Goal: Information Seeking & Learning: Learn about a topic

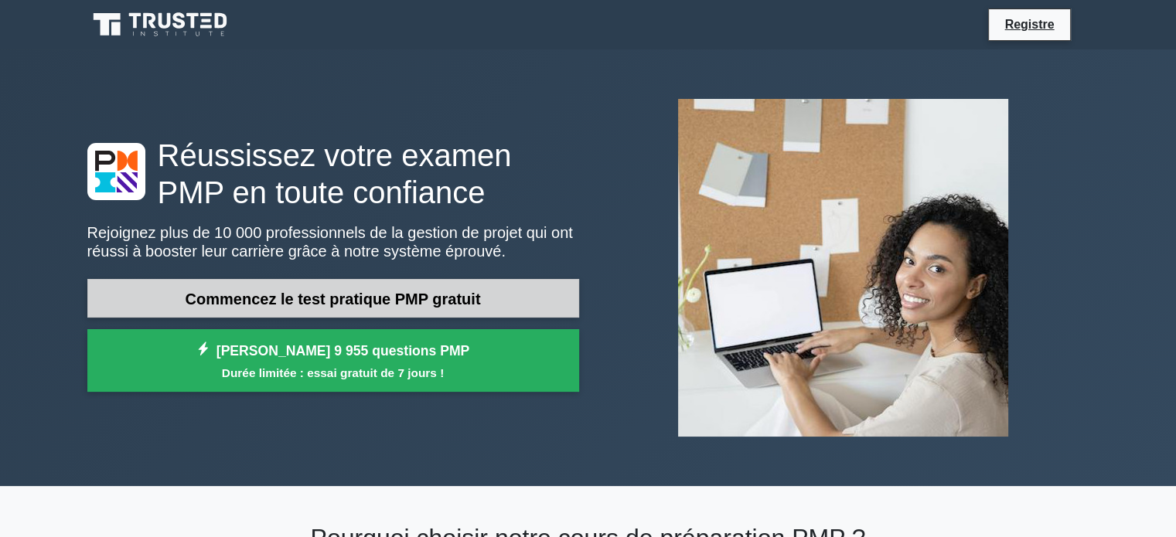
click at [353, 299] on font "Commencez le test pratique PMP gratuit" at bounding box center [333, 299] width 295 height 17
click at [299, 298] on font "Commencez le test pratique PMP gratuit" at bounding box center [333, 299] width 295 height 17
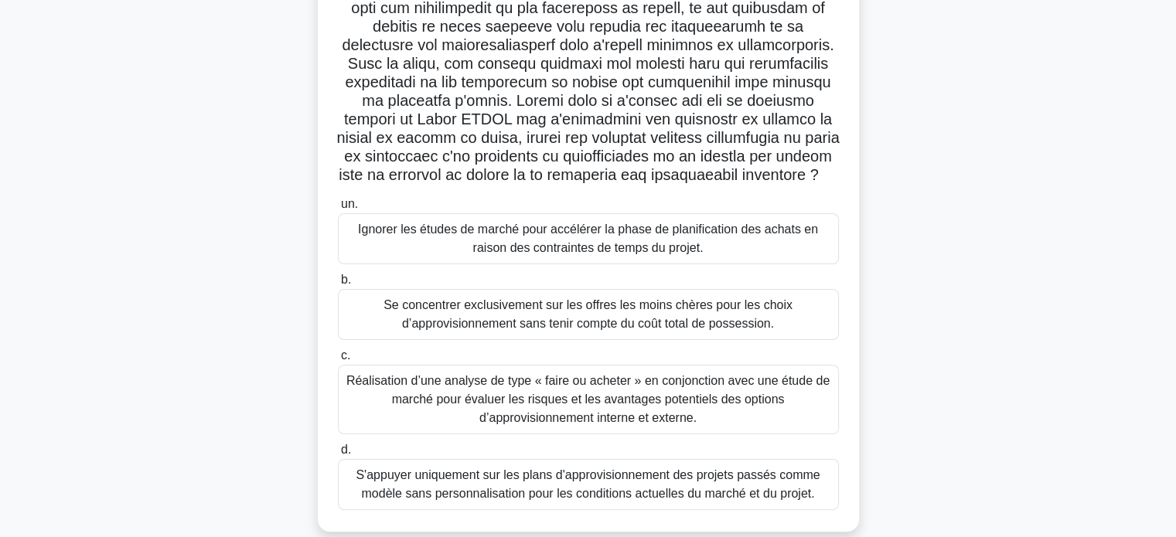
scroll to position [298, 0]
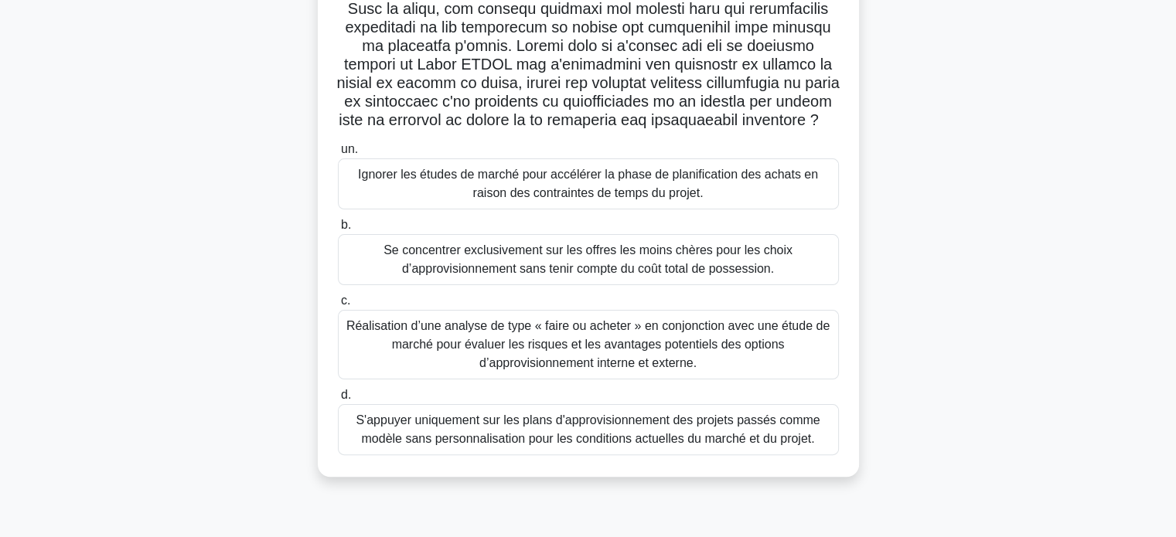
click at [377, 277] on font "Se concentrer exclusivement sur les offres les moins chères pour les choix d’ap…" at bounding box center [588, 259] width 487 height 37
click at [338, 230] on input "b. Se concentrer exclusivement sur les offres les moins chères pour les choix d…" at bounding box center [338, 225] width 0 height 10
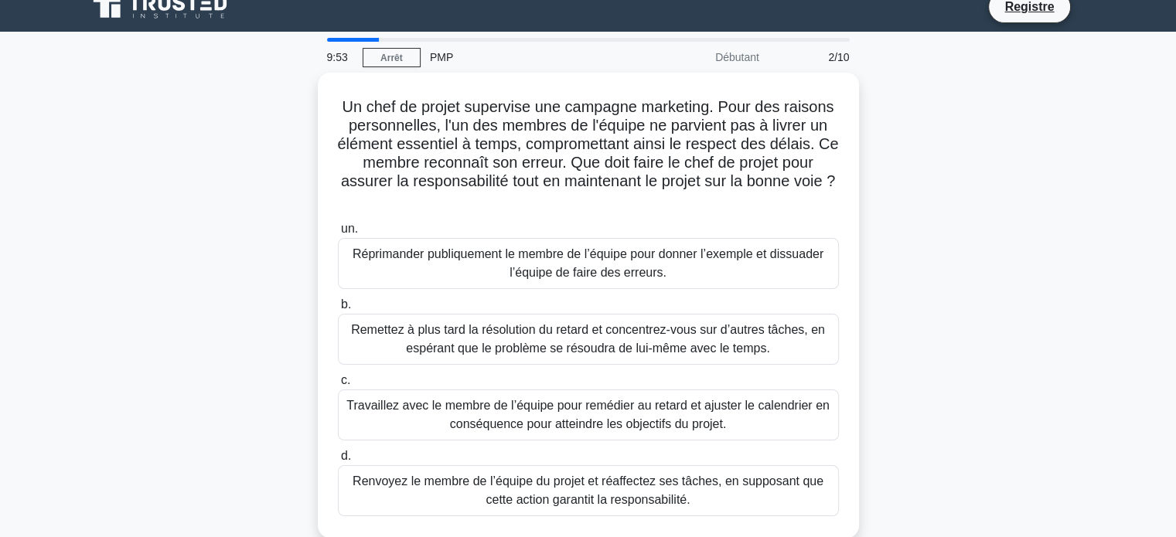
scroll to position [0, 0]
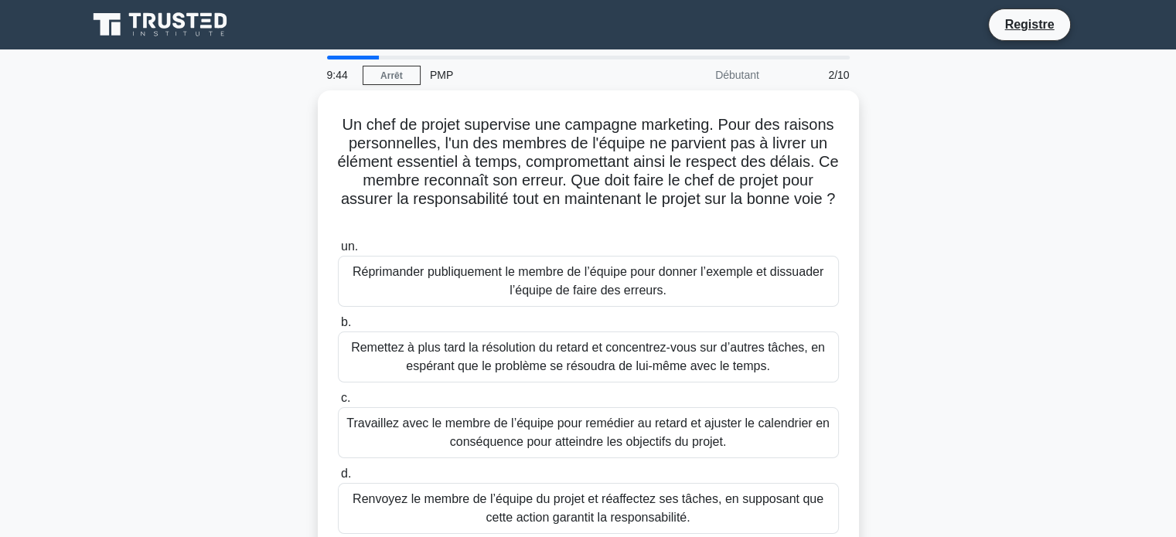
click at [733, 78] on font "Débutant" at bounding box center [737, 75] width 44 height 12
click at [391, 73] on font "Arrêt" at bounding box center [391, 75] width 22 height 11
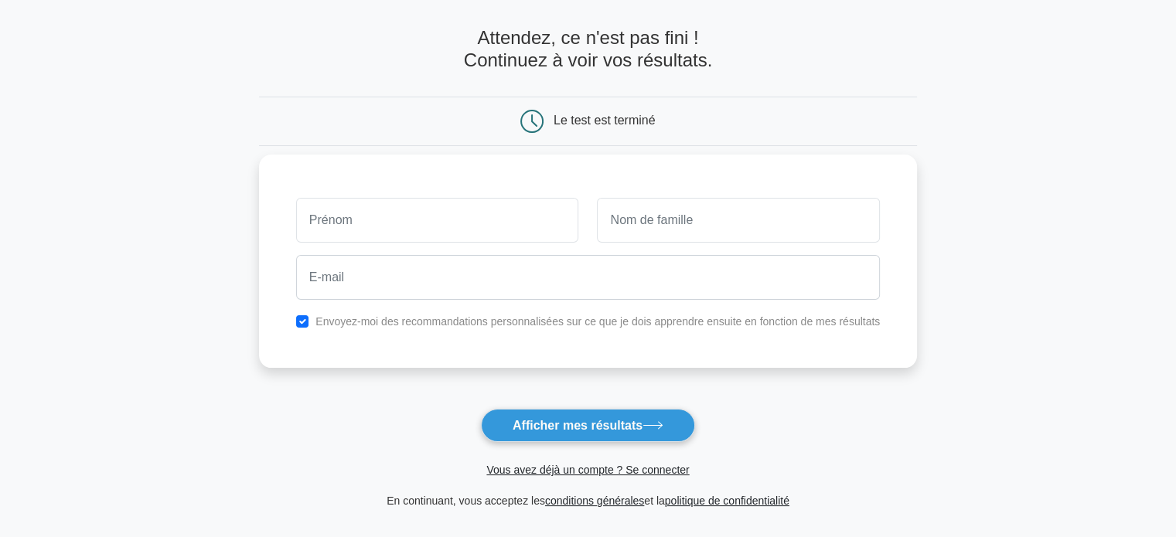
scroll to position [155, 0]
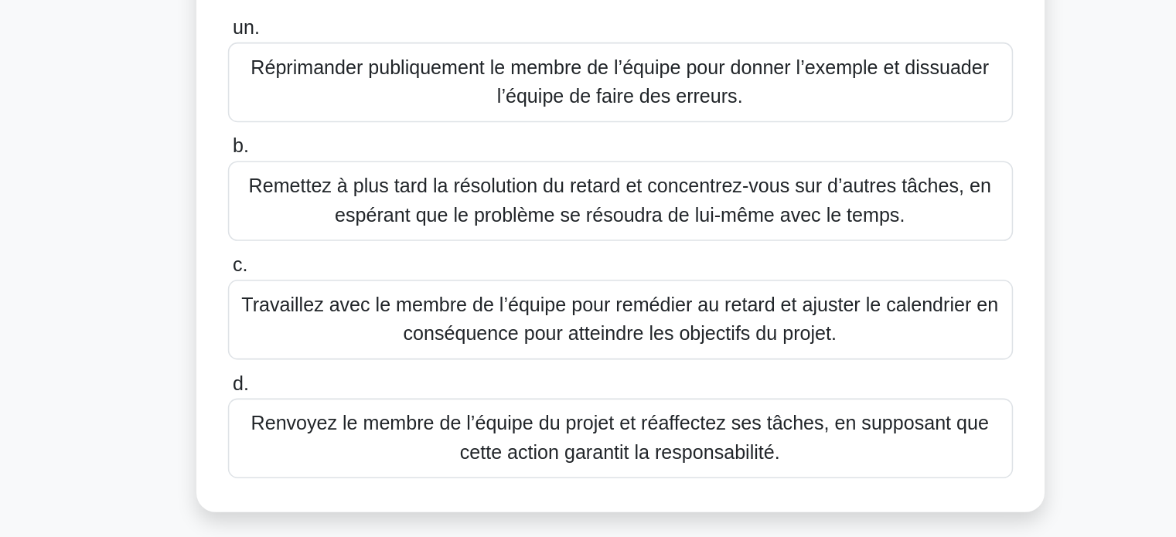
scroll to position [49, 0]
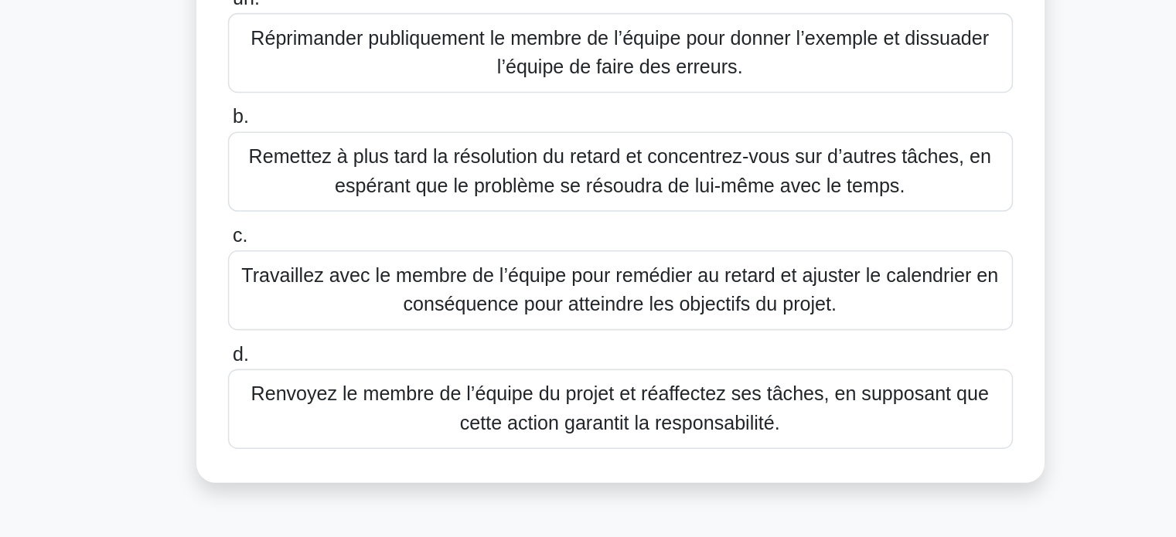
click at [587, 376] on font "Travaillez avec le membre de l’équipe pour remédier au retard et ajuster le cal…" at bounding box center [587, 379] width 483 height 32
click at [338, 350] on input "c. Travaillez avec le membre de l’équipe pour remédier au retard et ajuster le …" at bounding box center [338, 345] width 0 height 10
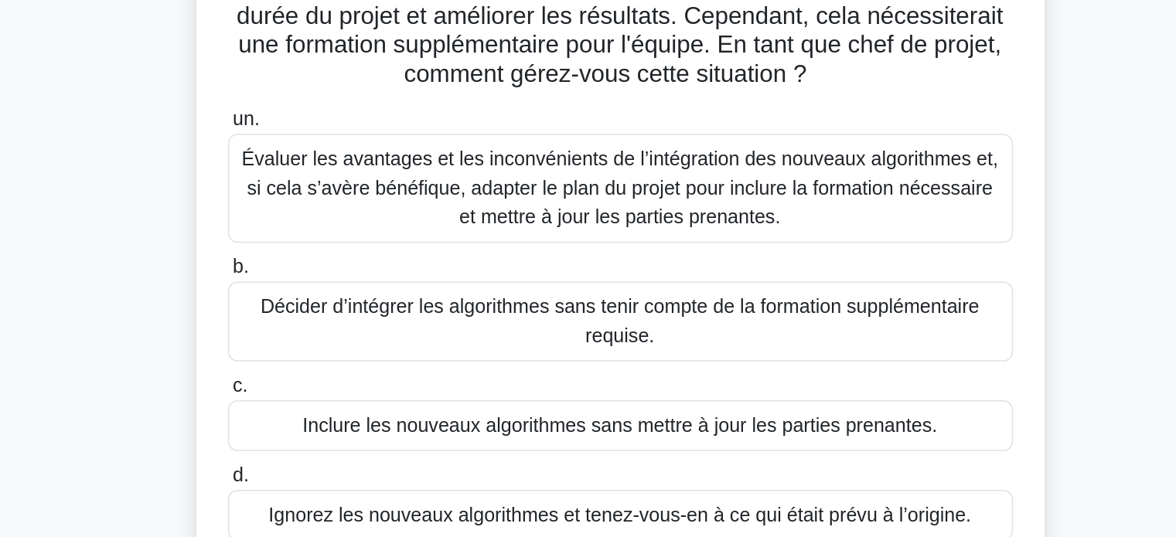
scroll to position [3, 0]
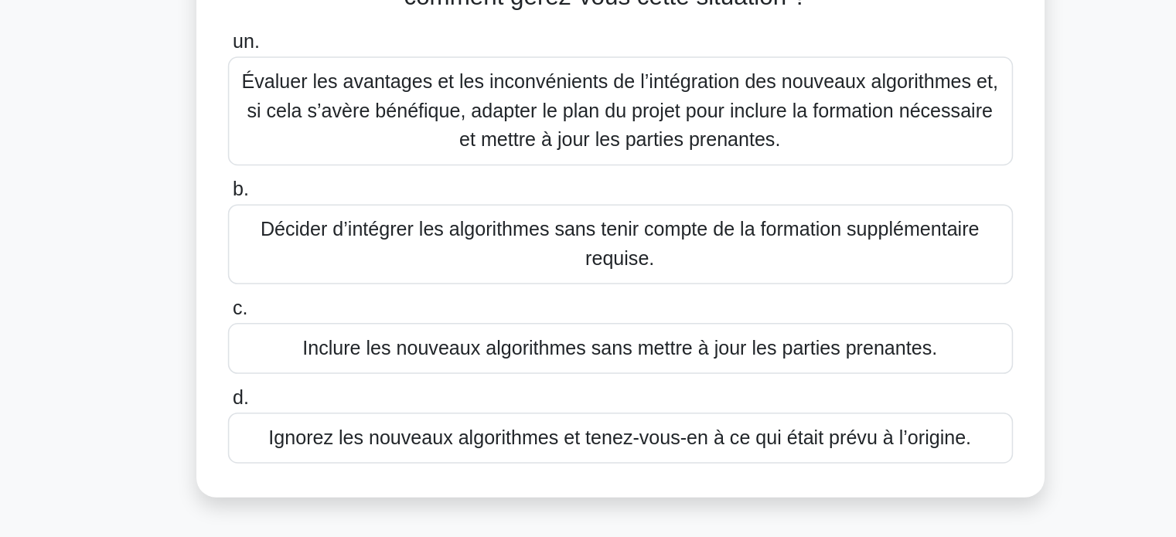
click at [516, 283] on font "Évaluer les avantages et les inconvénients de l’intégration des nouveaux algori…" at bounding box center [587, 265] width 482 height 50
click at [338, 226] on input "un. Évaluer les avantages et les inconvénients de l’intégration des nouveaux al…" at bounding box center [338, 221] width 0 height 10
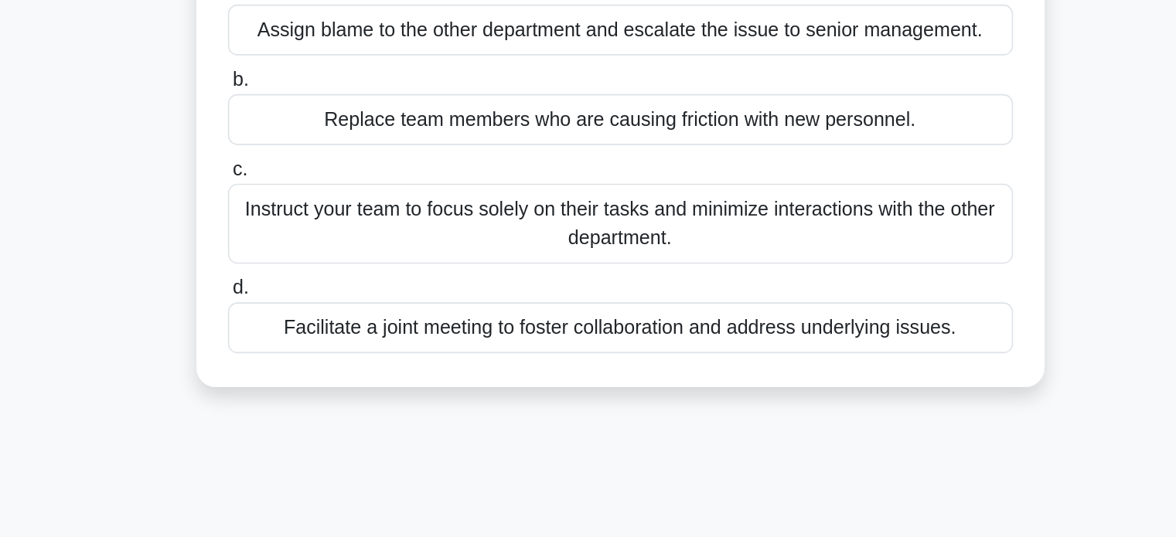
scroll to position [0, 0]
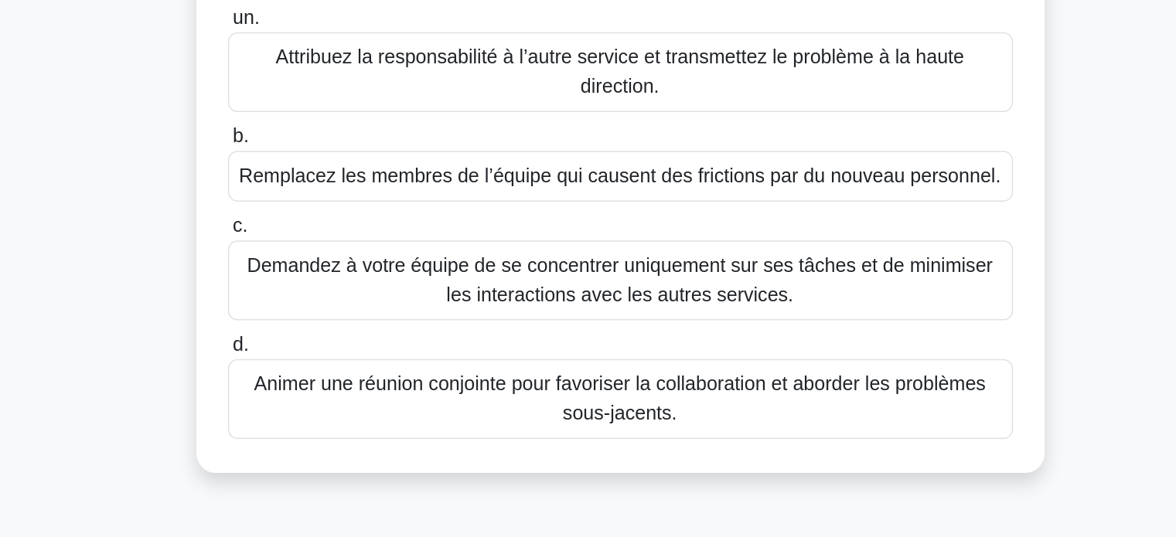
click at [605, 448] on font "Animer une réunion conjointe pour favoriser la collaboration et aborder les pro…" at bounding box center [588, 449] width 487 height 37
click at [338, 420] on input "d. Animer une réunion conjointe pour favoriser la collaboration et aborder les …" at bounding box center [338, 415] width 0 height 10
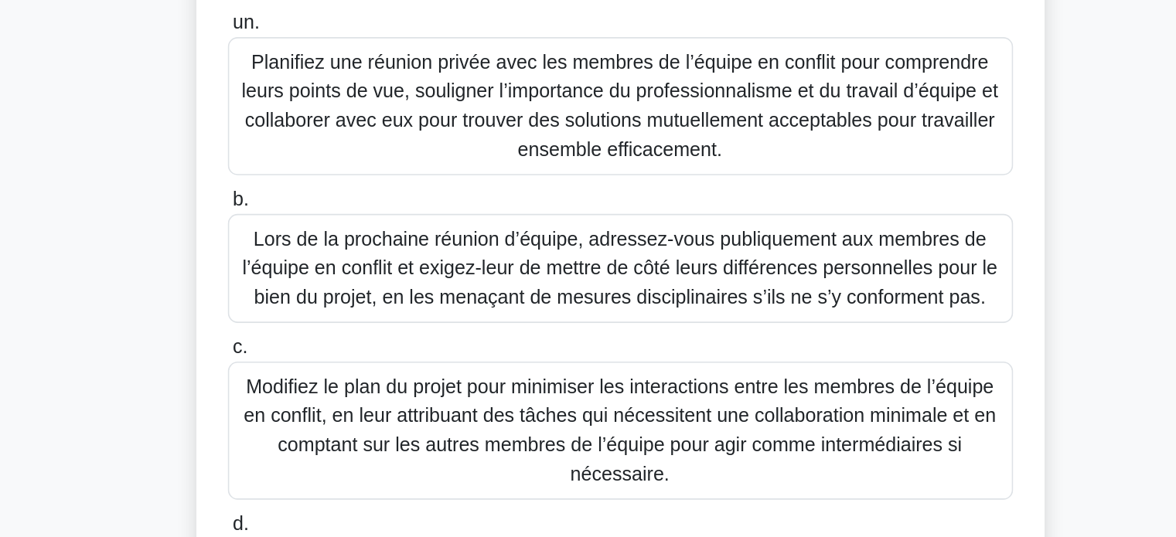
scroll to position [179, 0]
click at [566, 170] on font "Planifiez une réunion privée avec les membres de l’équipe en conflit pour compr…" at bounding box center [587, 153] width 482 height 69
click at [338, 106] on input "un. Planifiez une réunion privée avec les membres de l’équipe en conflit pour c…" at bounding box center [338, 101] width 0 height 10
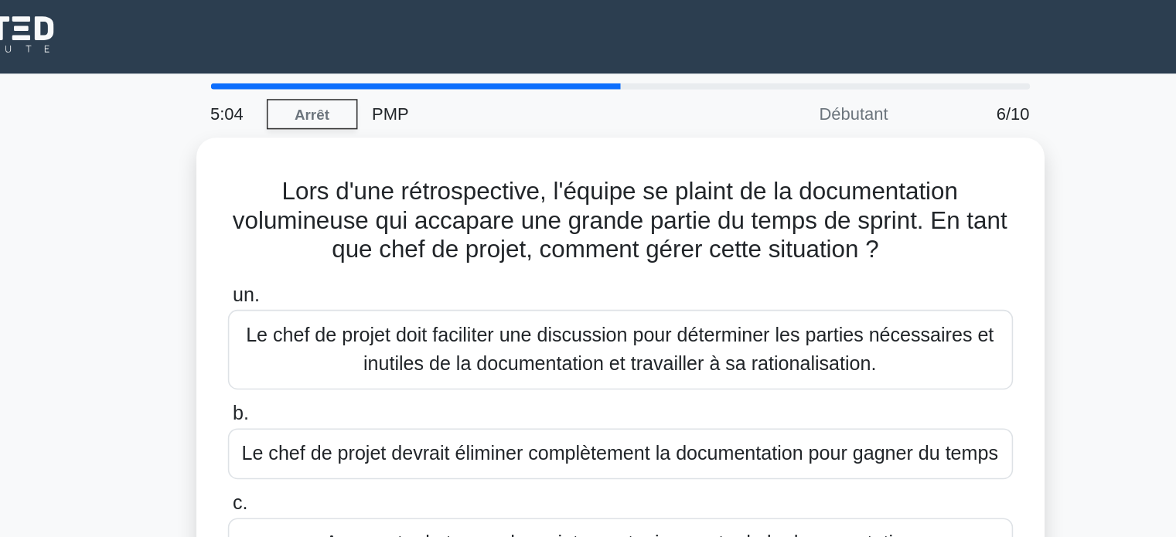
scroll to position [0, 0]
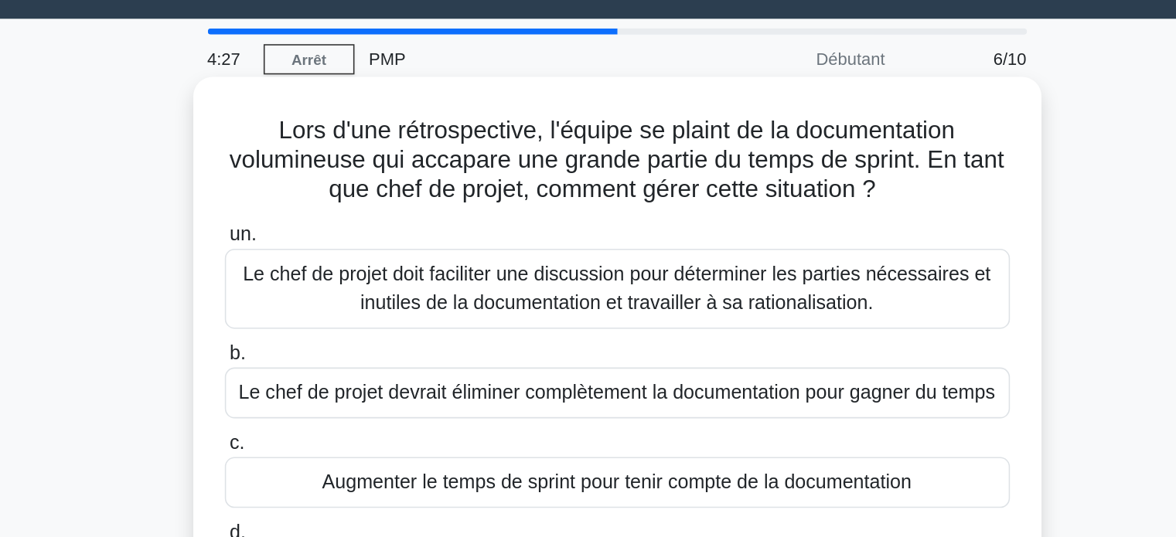
click at [553, 230] on font "Le chef de projet doit faciliter une discussion pour déterminer les parties néc…" at bounding box center [587, 222] width 477 height 32
click at [338, 192] on input "un. Le chef de projet doit faciliter une discussion pour déterminer les parties…" at bounding box center [338, 187] width 0 height 10
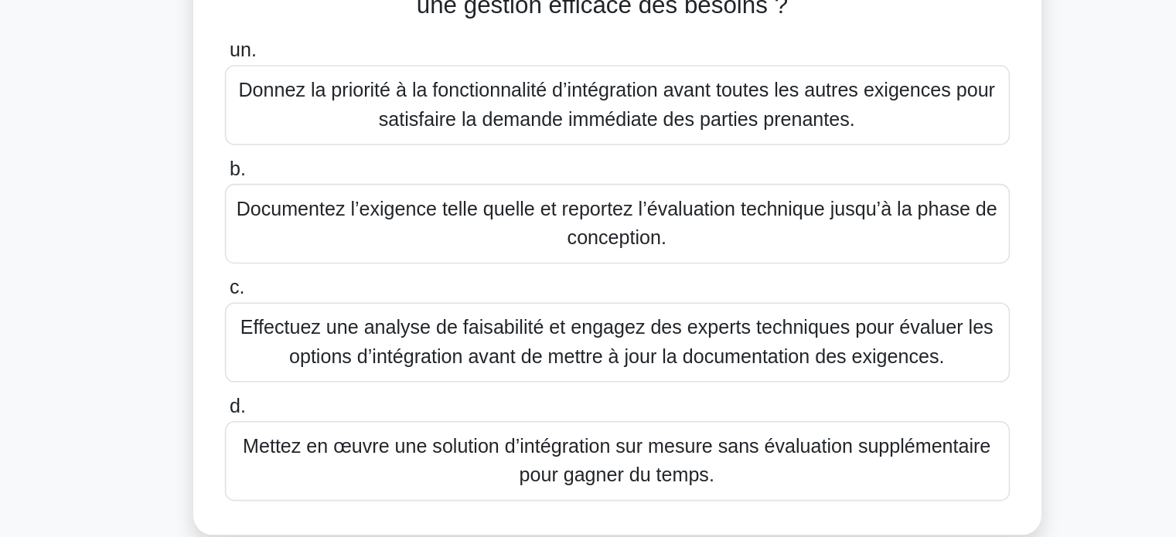
scroll to position [70, 0]
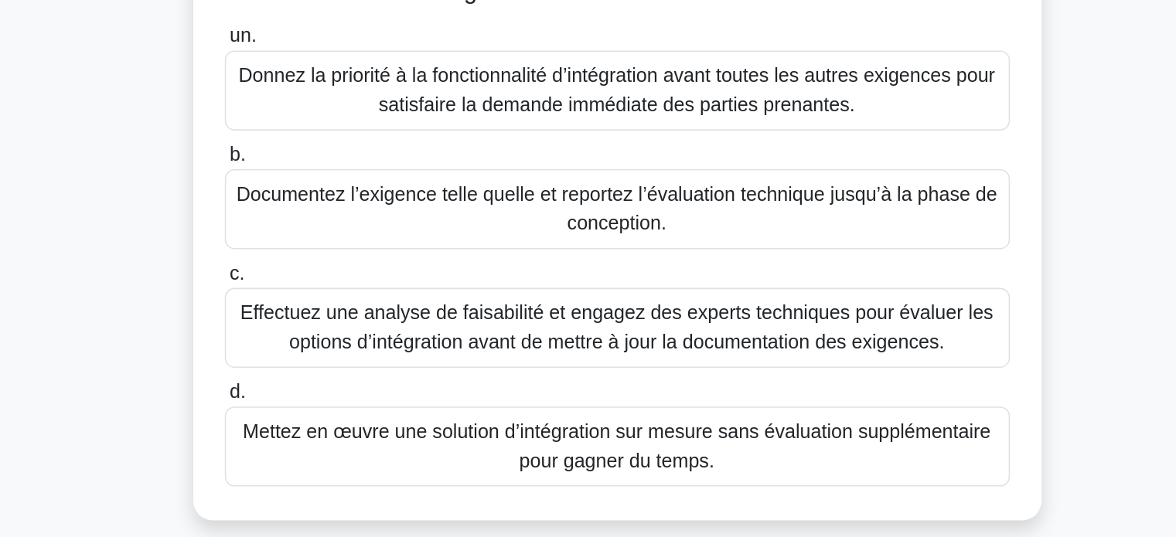
click at [547, 370] on font "Effectuez une analyse de faisabilité et engagez des experts techniques pour éva…" at bounding box center [588, 378] width 480 height 32
click at [338, 349] on input "c. Effectuez une analyse de faisabilité et engagez des experts techniques pour …" at bounding box center [338, 344] width 0 height 10
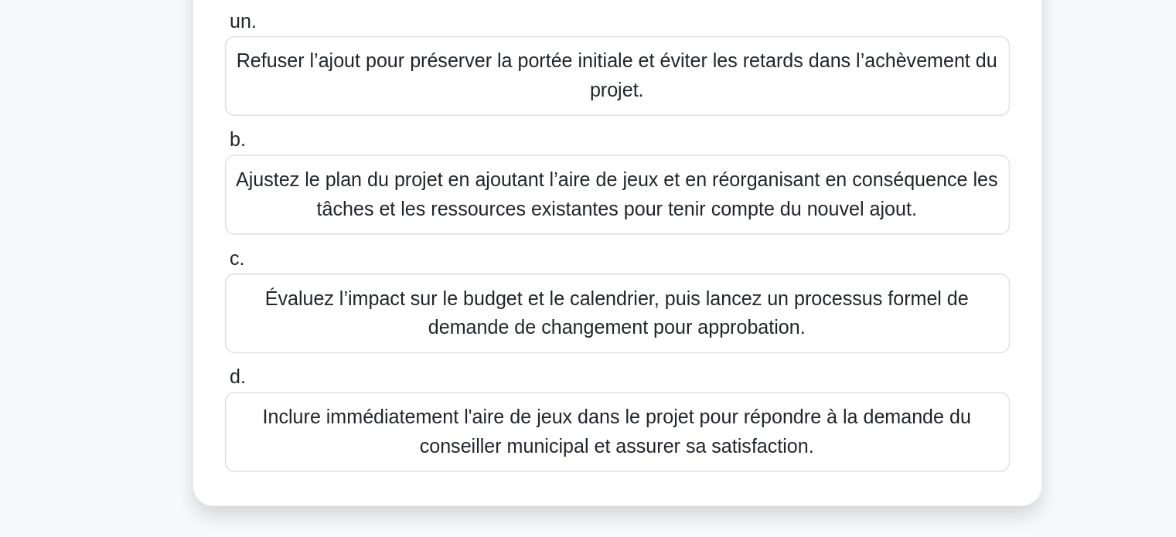
scroll to position [40, 0]
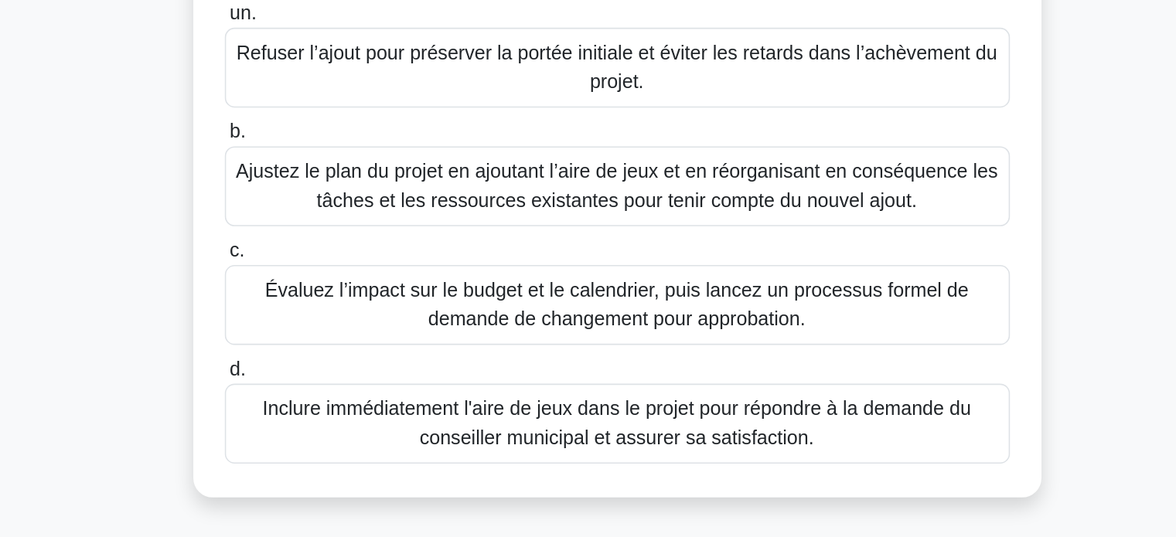
click at [578, 399] on font "Évaluez l’impact sur le budget et le calendrier, puis lancez un processus forme…" at bounding box center [587, 389] width 449 height 32
click at [338, 359] on input "c. Évaluez l’impact sur le budget et le calendrier, puis lancez un processus fo…" at bounding box center [338, 354] width 0 height 10
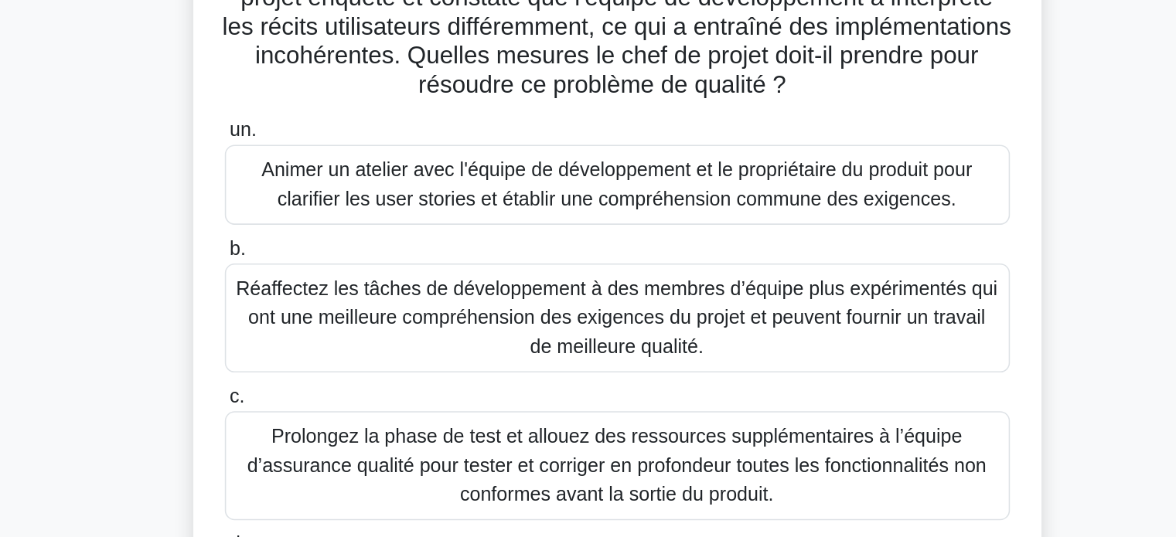
scroll to position [114, 0]
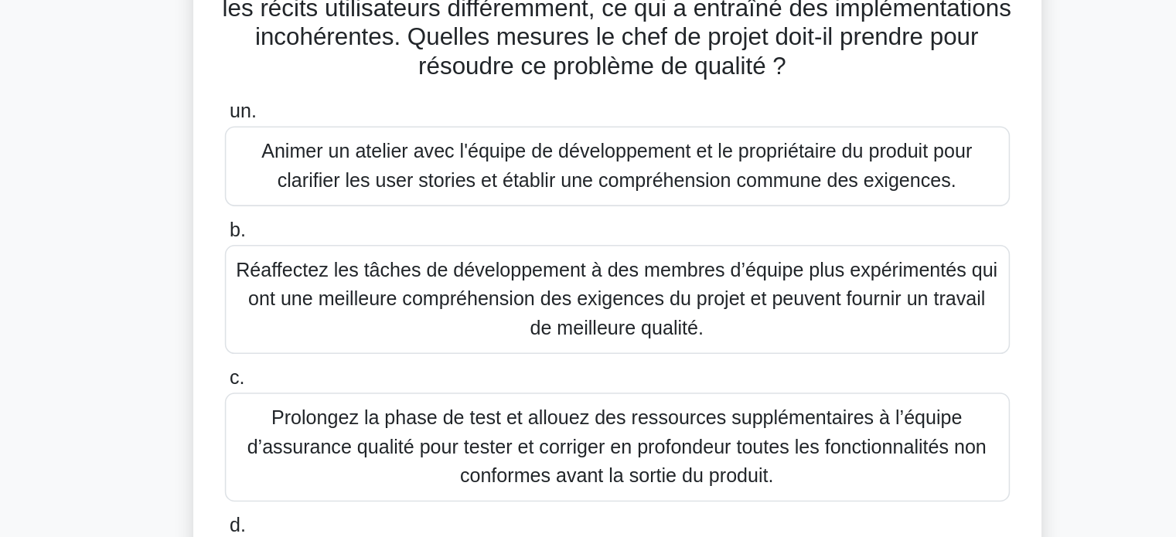
click at [550, 264] on font "Réaffectez les tâches de développement à des membres d’équipe plus expérimentés…" at bounding box center [588, 266] width 486 height 50
click at [338, 228] on input "b. Réaffectez les tâches de développement à des membres d’équipe plus expérimen…" at bounding box center [338, 223] width 0 height 10
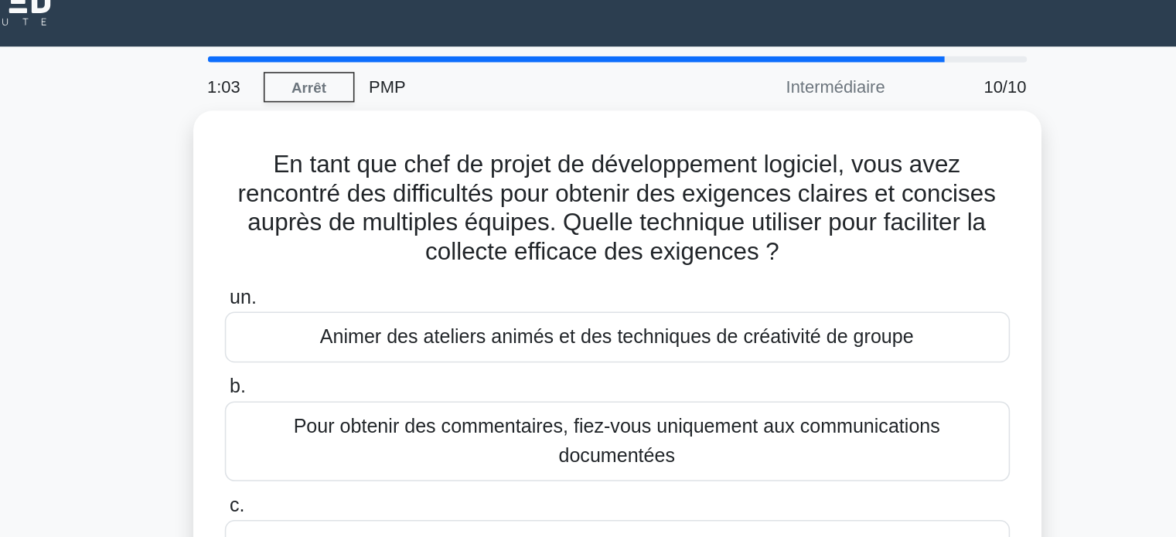
scroll to position [0, 0]
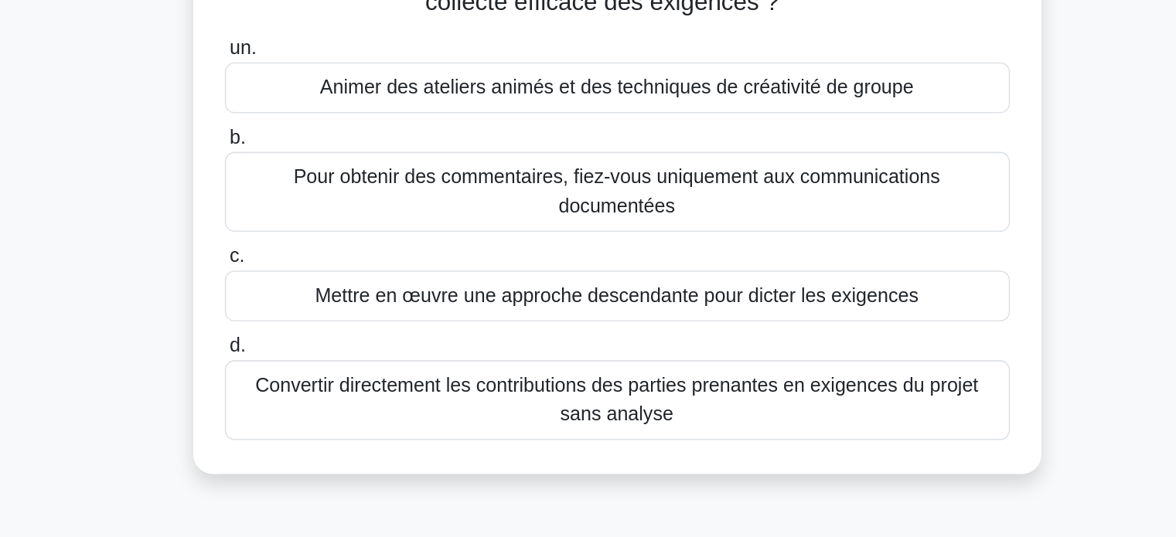
click at [608, 431] on font "Convertir directement les contributions des parties prenantes en exigences du p…" at bounding box center [587, 430] width 461 height 32
click at [338, 401] on input "d. Convertir directement les contributions des parties prenantes en exigences d…" at bounding box center [338, 396] width 0 height 10
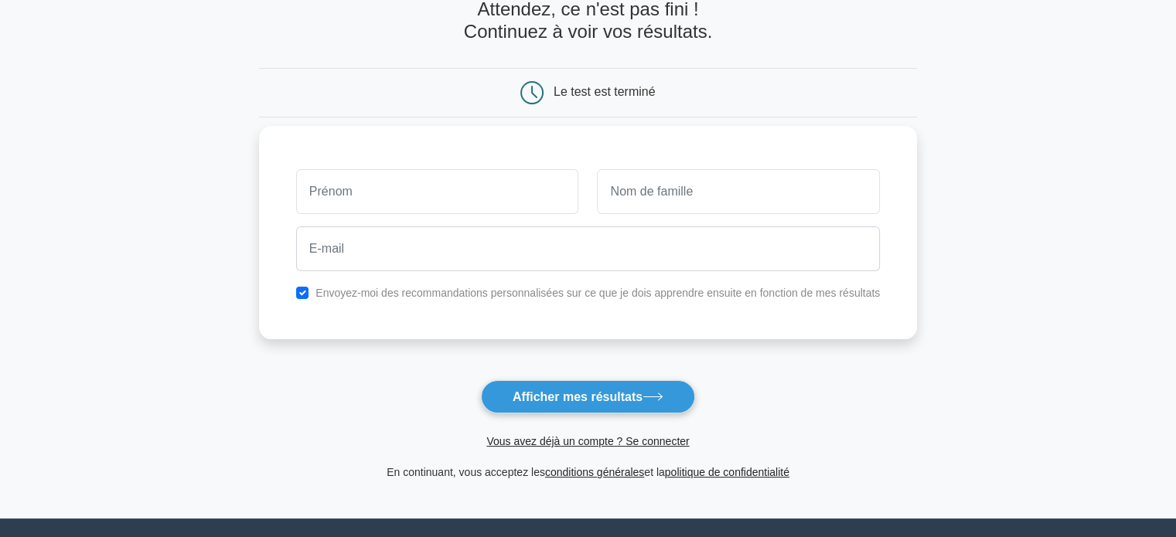
scroll to position [90, 0]
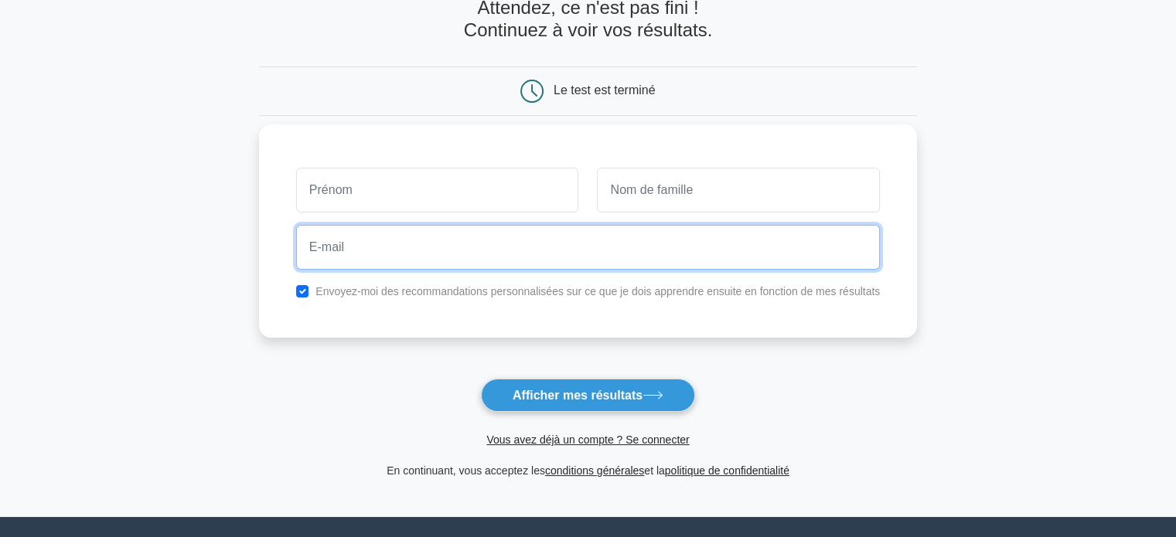
click at [435, 259] on input "email" at bounding box center [588, 247] width 584 height 45
type input "maidanfakha@yahoo.fr"
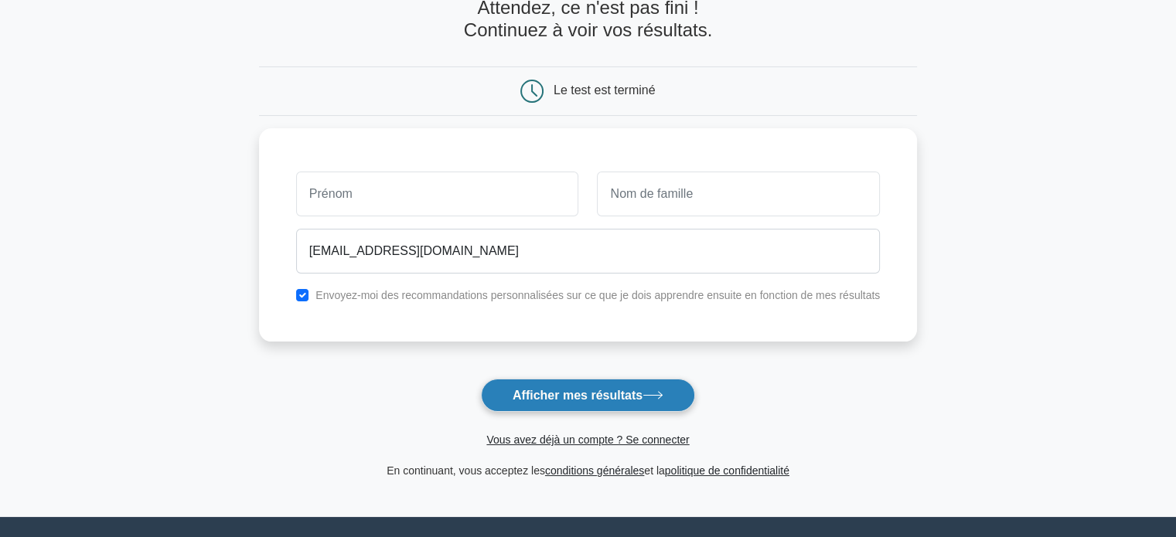
click at [562, 391] on font "Afficher mes résultats" at bounding box center [577, 395] width 130 height 13
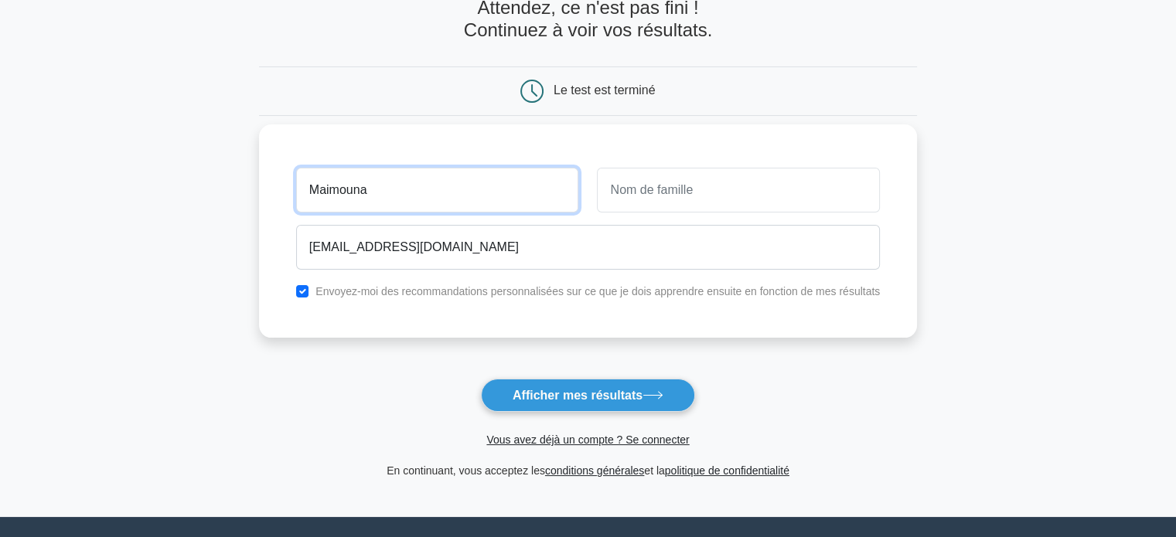
type input "Maimouna"
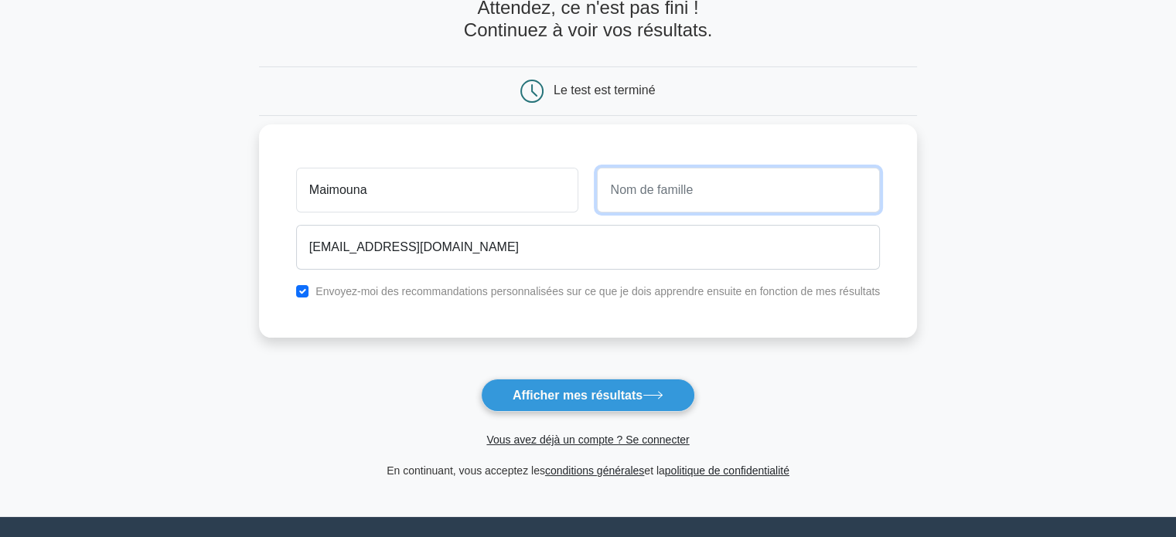
click at [622, 200] on input "text" at bounding box center [738, 190] width 283 height 45
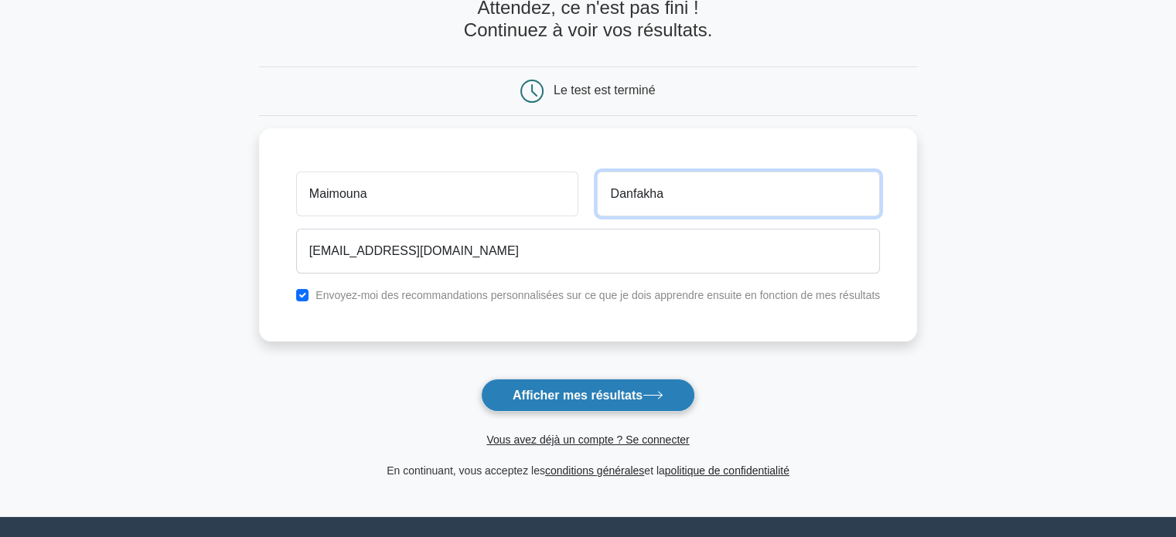
type input "Danfakha"
click at [572, 390] on font "Afficher mes résultats" at bounding box center [577, 395] width 130 height 13
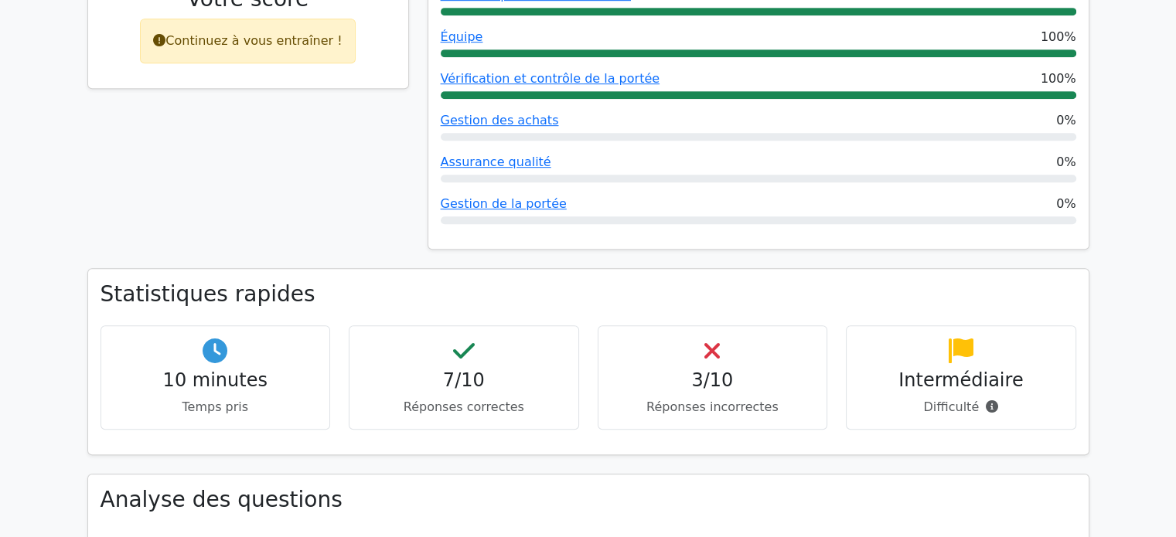
scroll to position [873, 0]
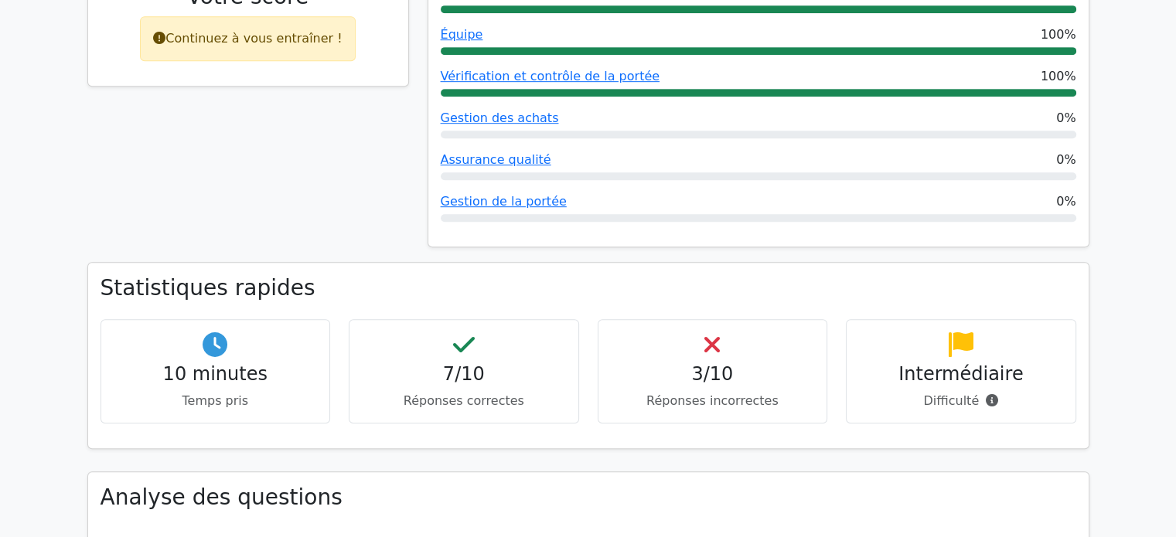
click at [703, 393] on font "Réponses incorrectes" at bounding box center [712, 400] width 132 height 15
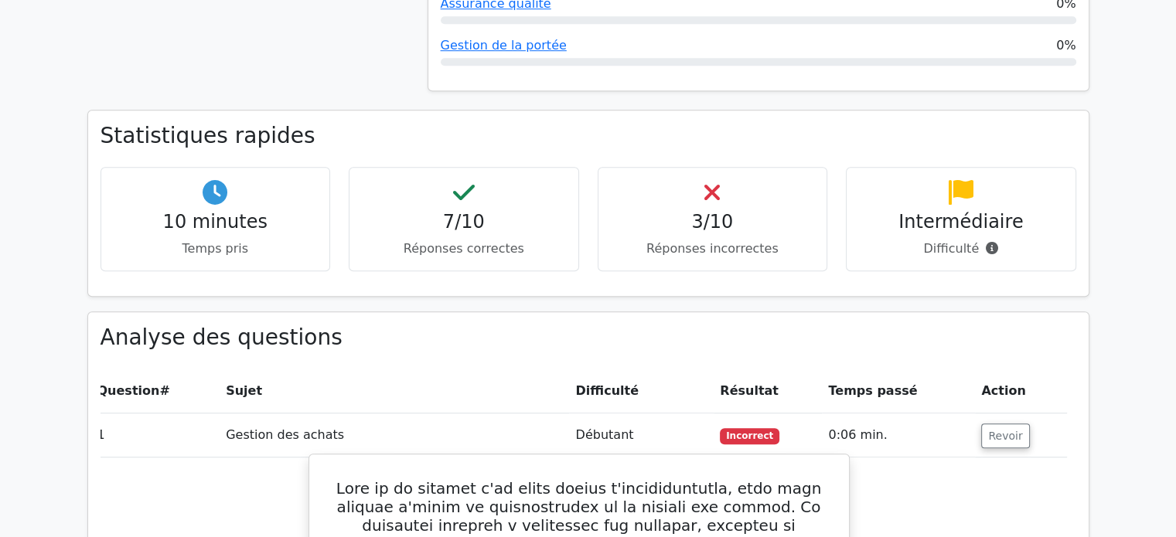
scroll to position [1030, 0]
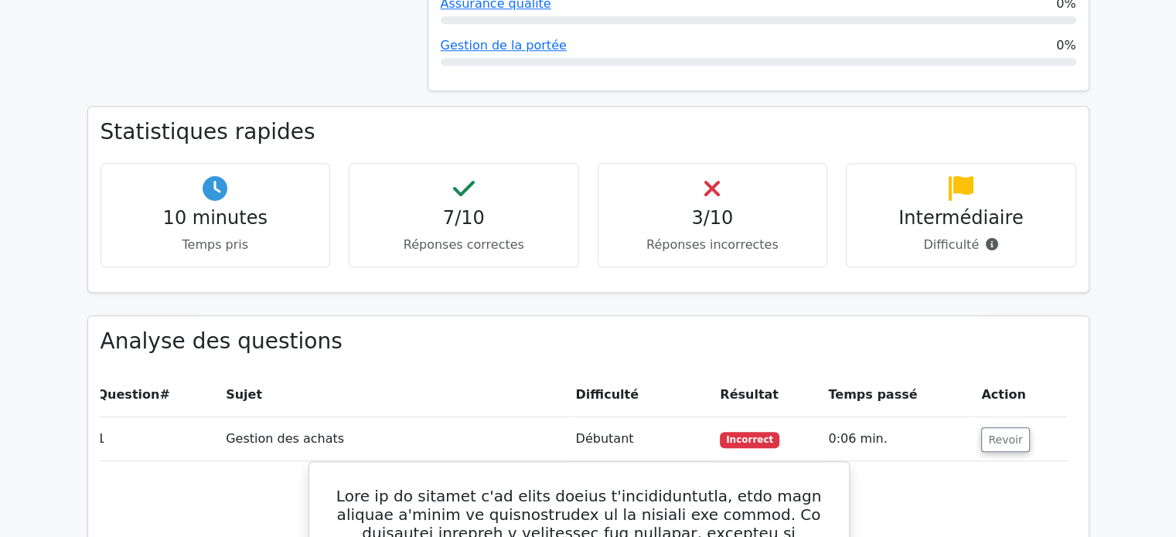
click at [958, 176] on icon at bounding box center [960, 188] width 25 height 25
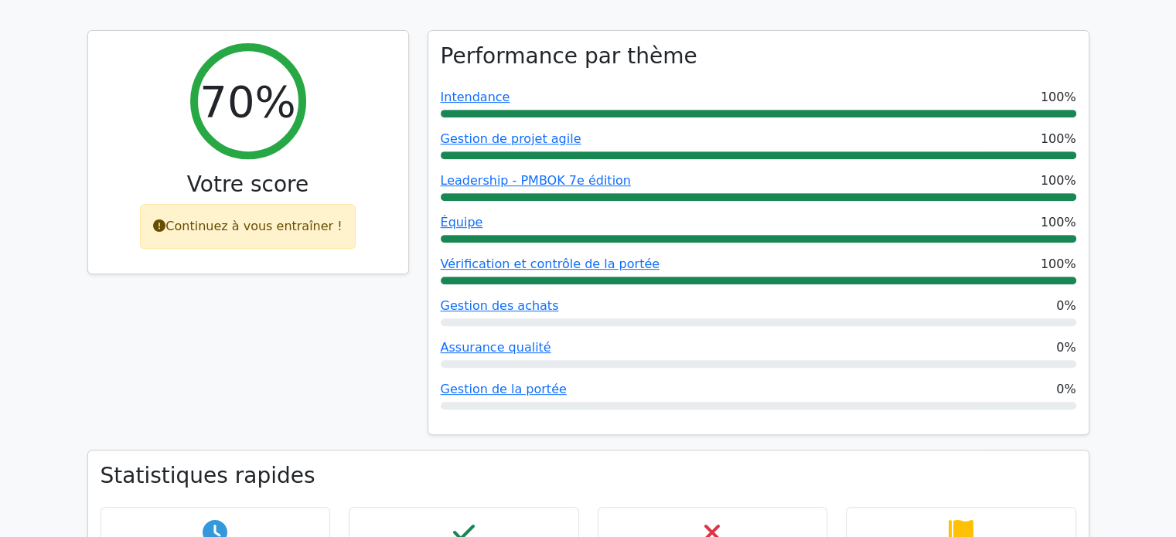
scroll to position [683, 0]
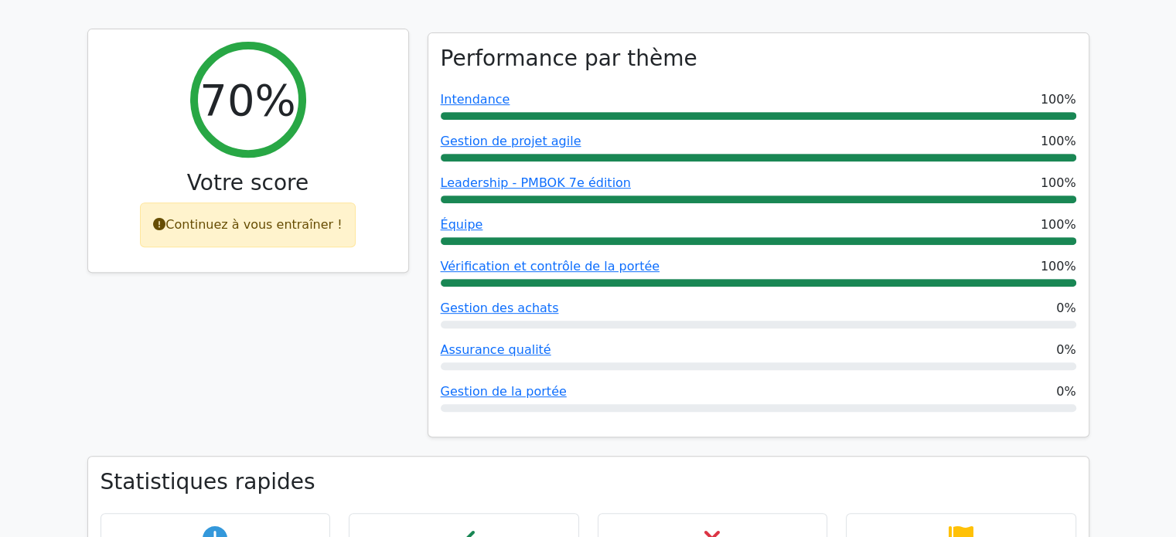
click at [252, 217] on font "Continuez à vous entraîner !" at bounding box center [253, 224] width 176 height 15
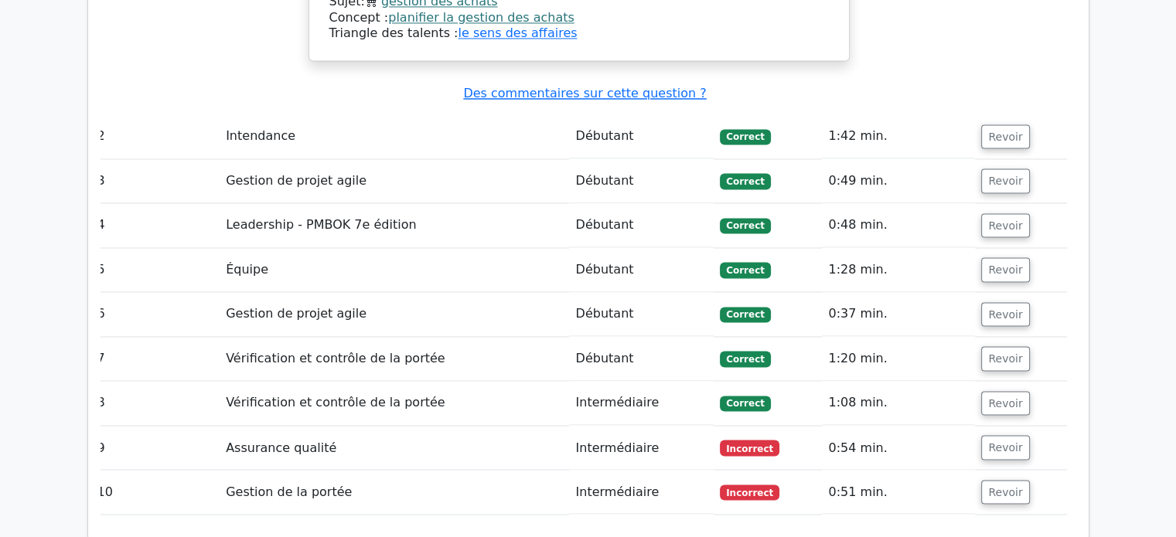
scroll to position [2532, 0]
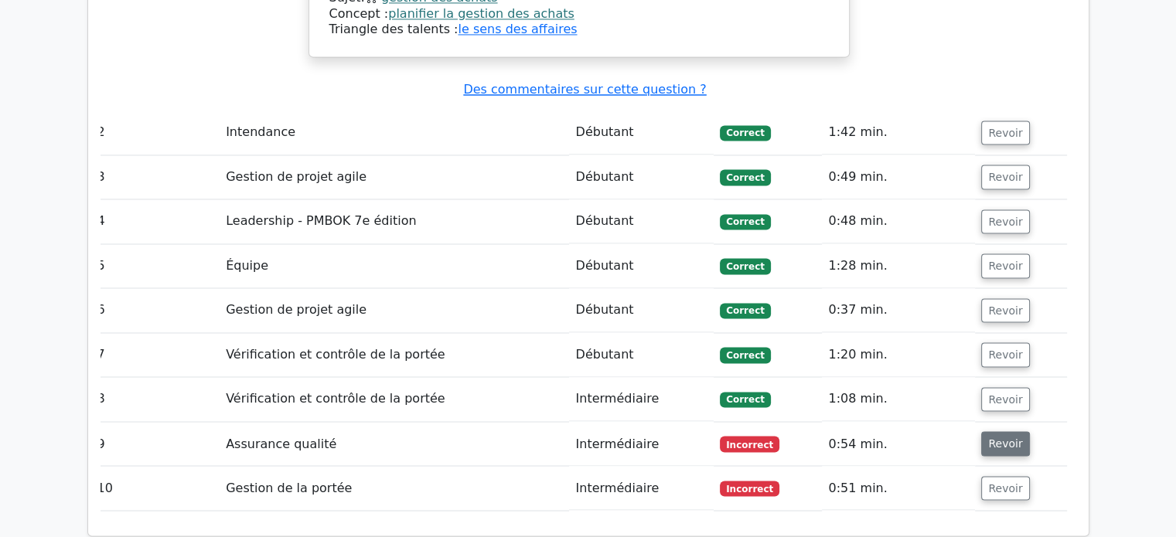
click at [996, 437] on font "Revoir" at bounding box center [1005, 443] width 34 height 12
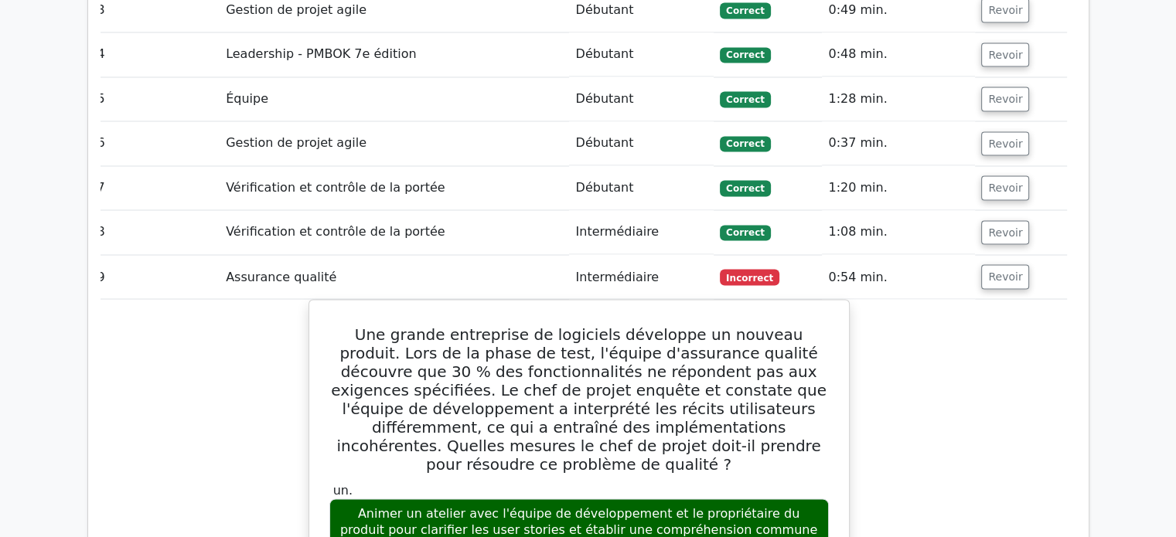
scroll to position [2698, 0]
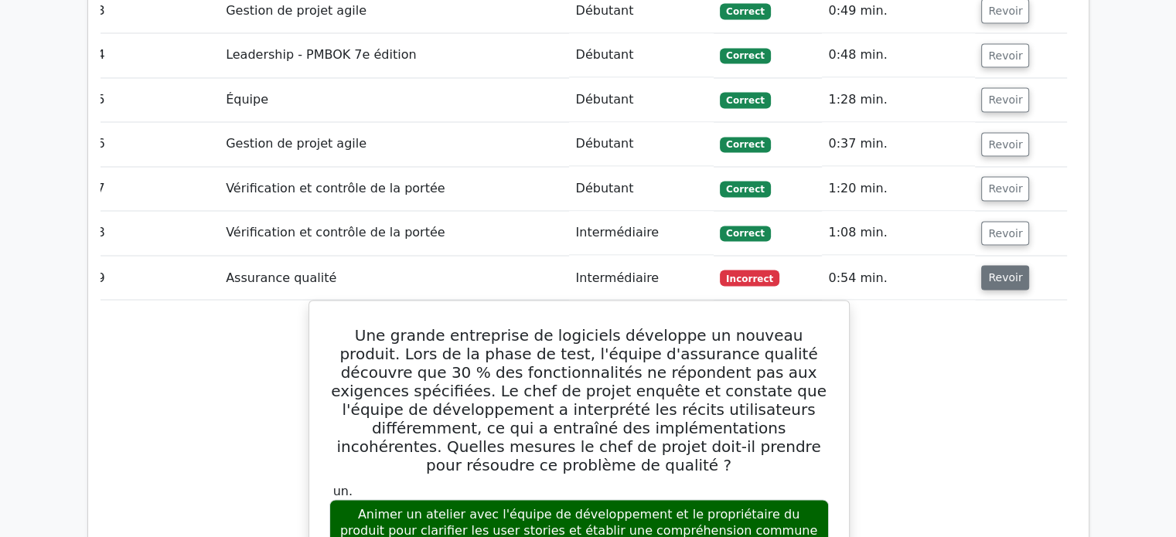
click at [991, 271] on font "Revoir" at bounding box center [1005, 277] width 34 height 12
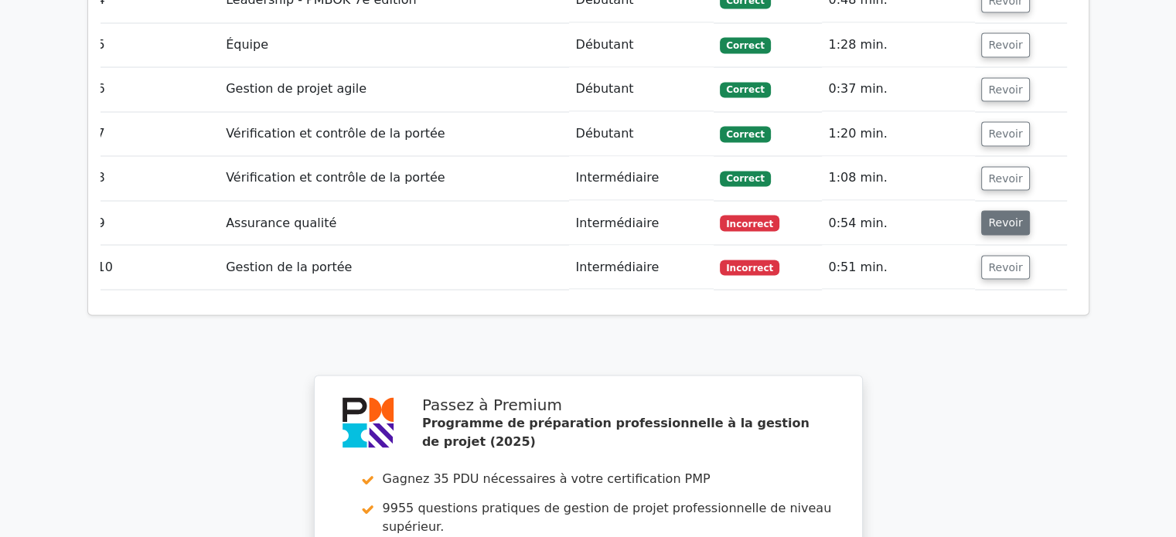
scroll to position [2752, 0]
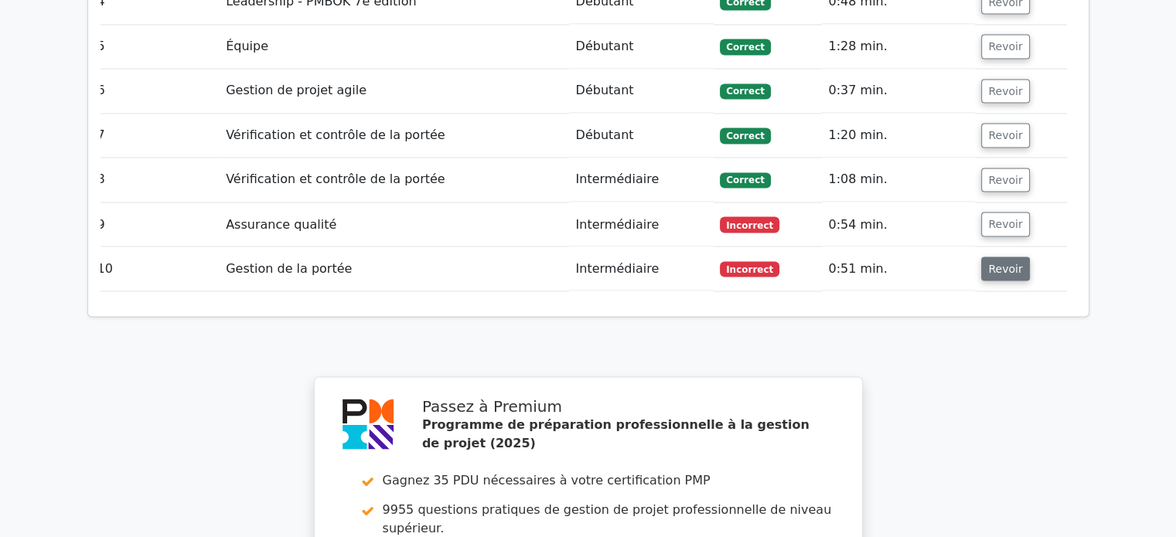
click at [996, 262] on font "Revoir" at bounding box center [1005, 268] width 34 height 12
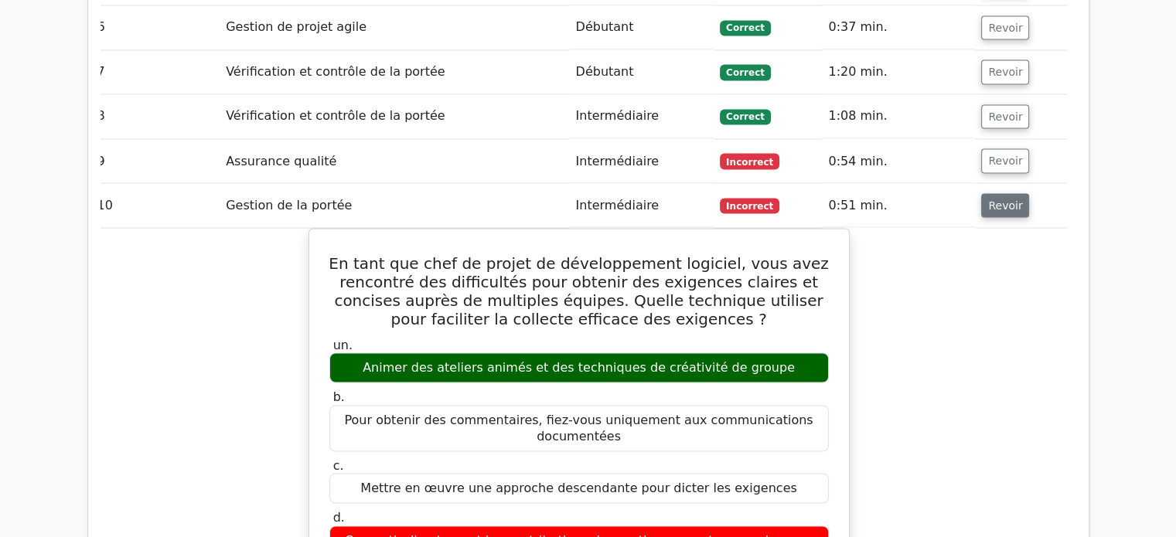
scroll to position [2817, 0]
